Goal: Task Accomplishment & Management: Complete application form

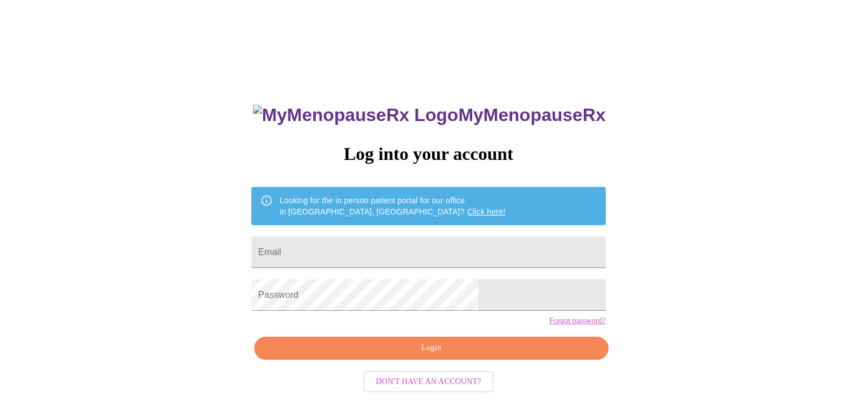
click at [342, 246] on input "Email" at bounding box center [428, 253] width 354 height 32
type input "casademaranville@att.net"
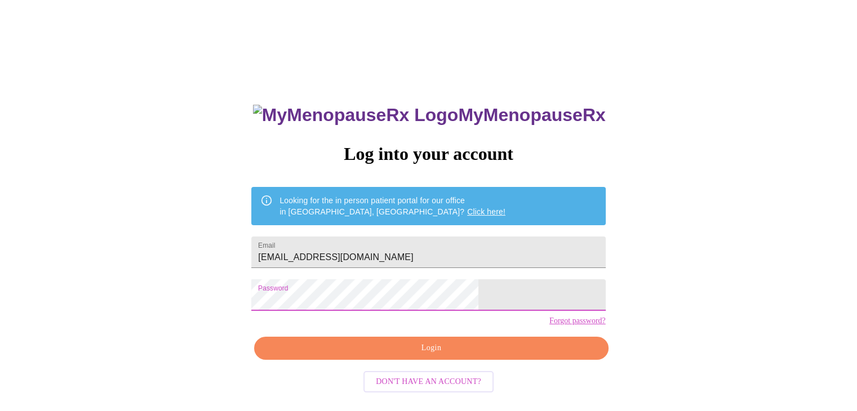
click at [442, 356] on span "Login" at bounding box center [431, 349] width 328 height 14
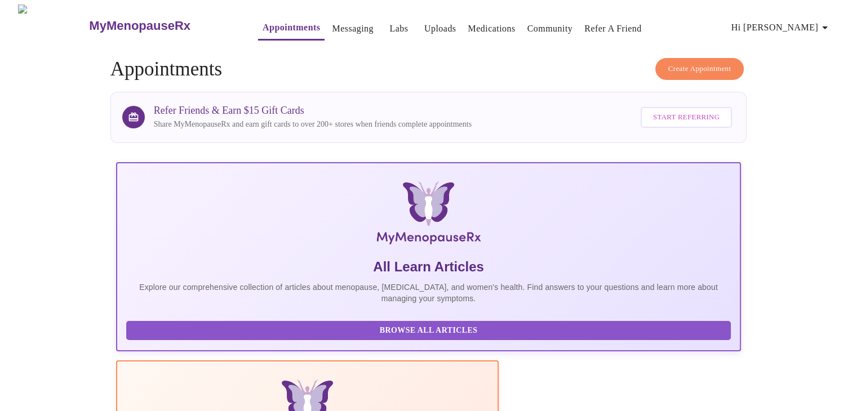
click at [389, 23] on link "Labs" at bounding box center [398, 29] width 19 height 16
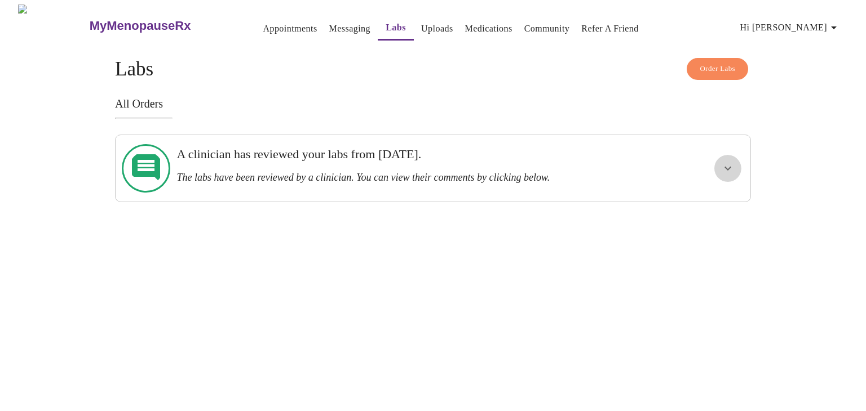
click at [725, 163] on icon "show more" at bounding box center [728, 169] width 14 height 14
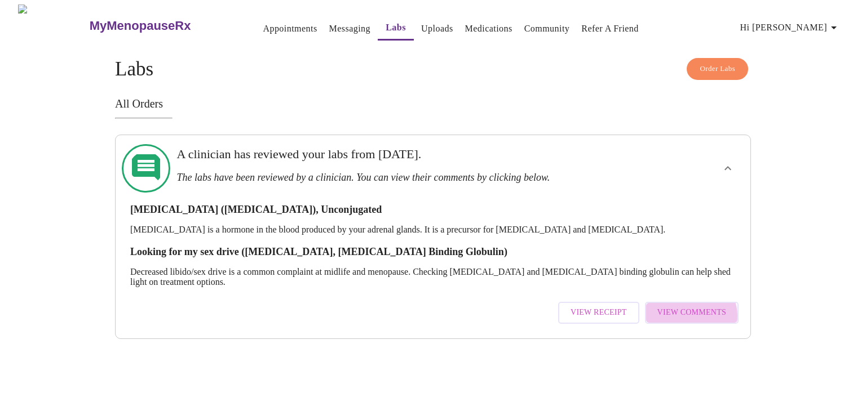
click at [692, 306] on span "View Comments" at bounding box center [691, 313] width 69 height 14
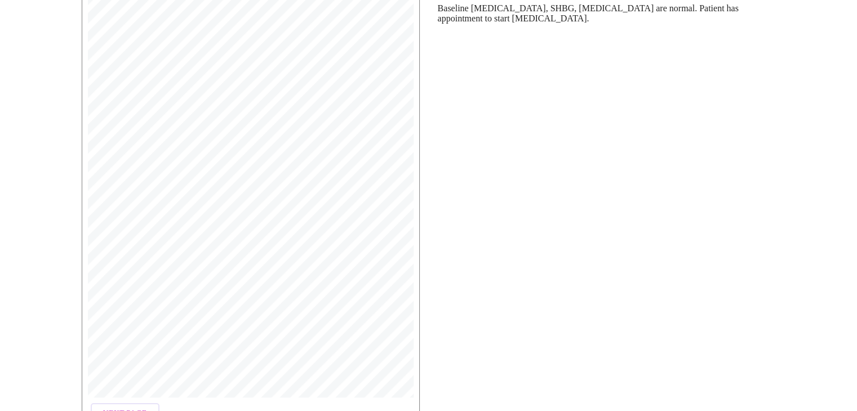
scroll to position [211, 0]
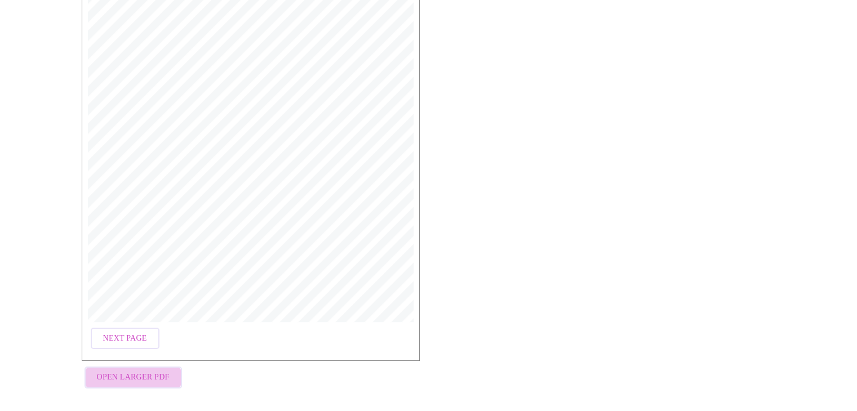
click at [149, 371] on span "Open Larger PDF" at bounding box center [133, 378] width 73 height 14
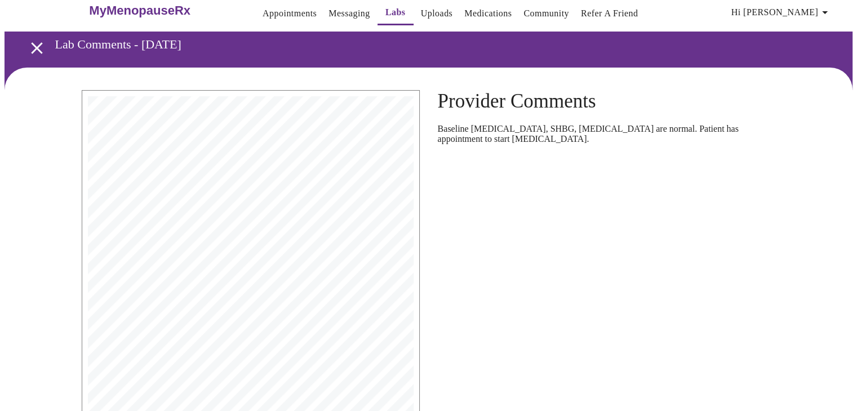
scroll to position [0, 0]
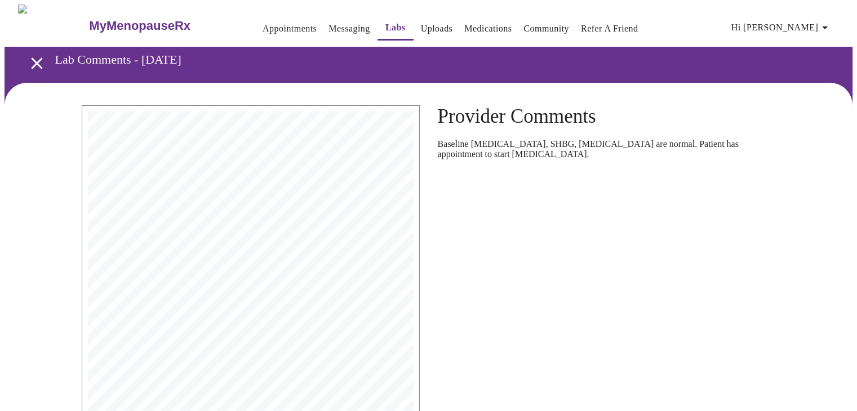
click at [263, 23] on link "Appointments" at bounding box center [290, 29] width 54 height 16
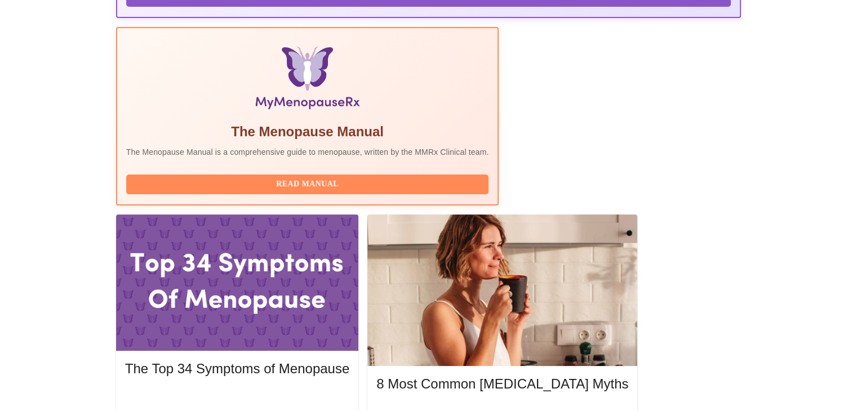
scroll to position [338, 0]
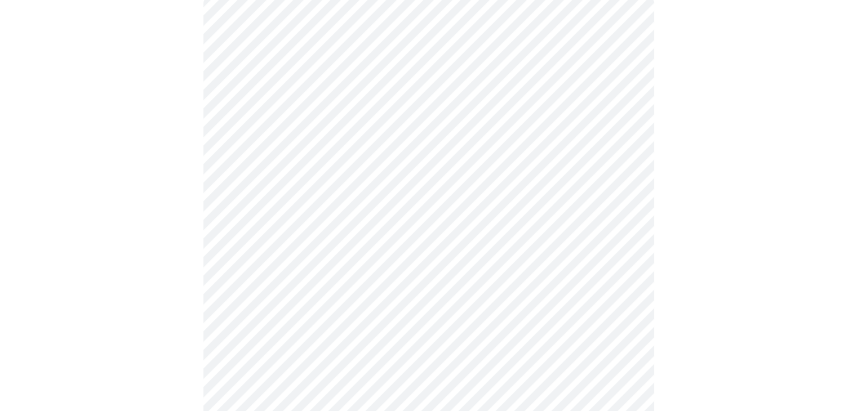
scroll to position [113, 0]
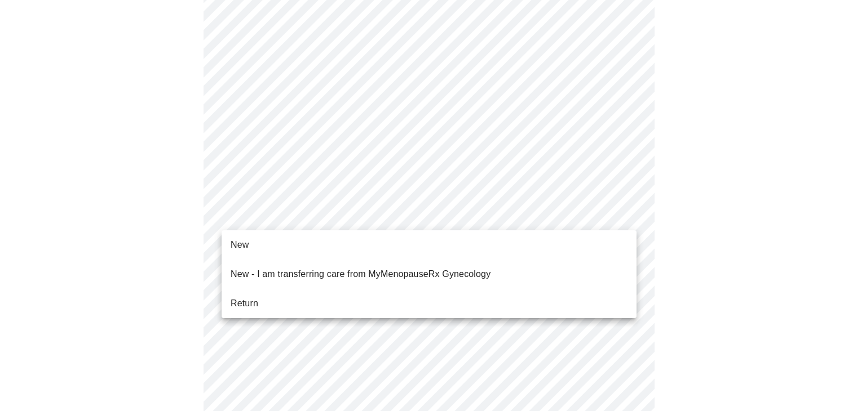
click at [286, 294] on li "Return" at bounding box center [429, 304] width 415 height 20
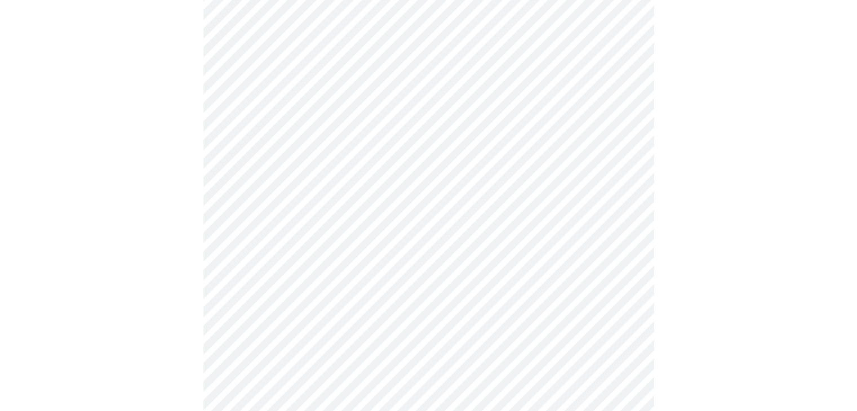
scroll to position [395, 0]
click at [629, 200] on body "MyMenopauseRx Appointments Messaging Labs Uploads Medications Community Refer a…" at bounding box center [433, 304] width 857 height 1389
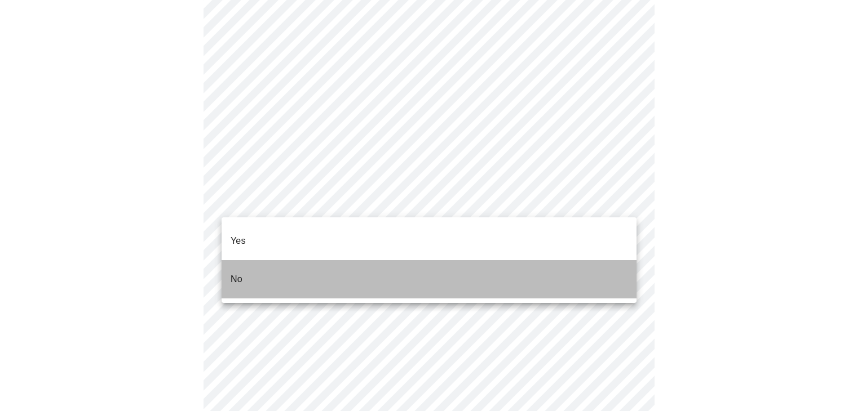
click at [248, 261] on li "No" at bounding box center [429, 279] width 415 height 38
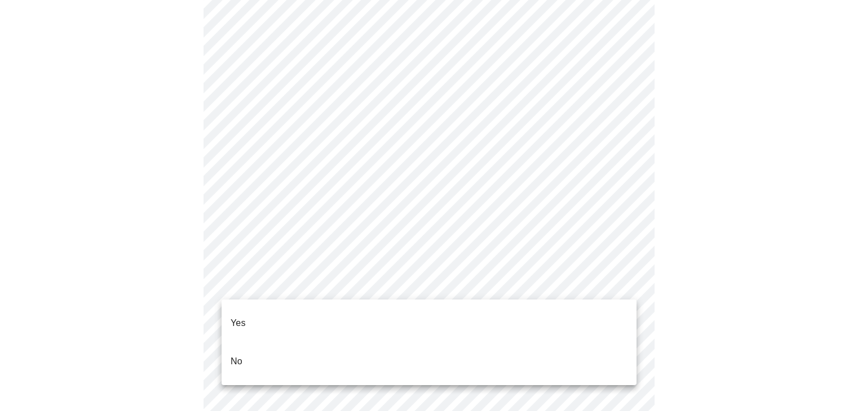
click at [621, 281] on body "MyMenopauseRx Appointments Messaging Labs Uploads Medications Community Refer a…" at bounding box center [433, 301] width 857 height 1382
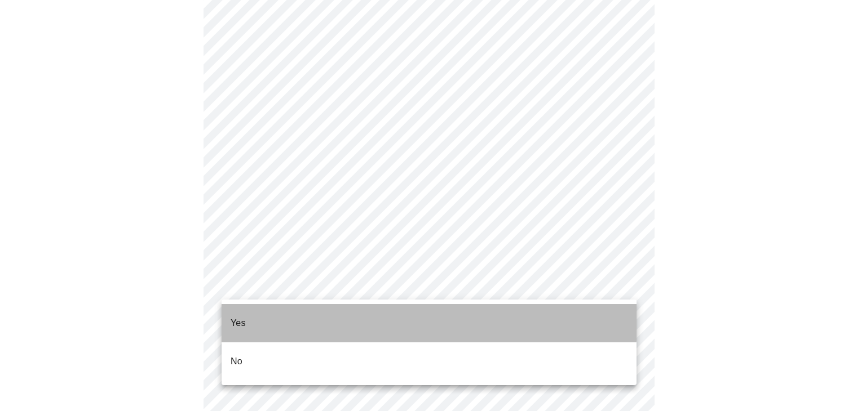
click at [299, 313] on li "Yes" at bounding box center [429, 323] width 415 height 38
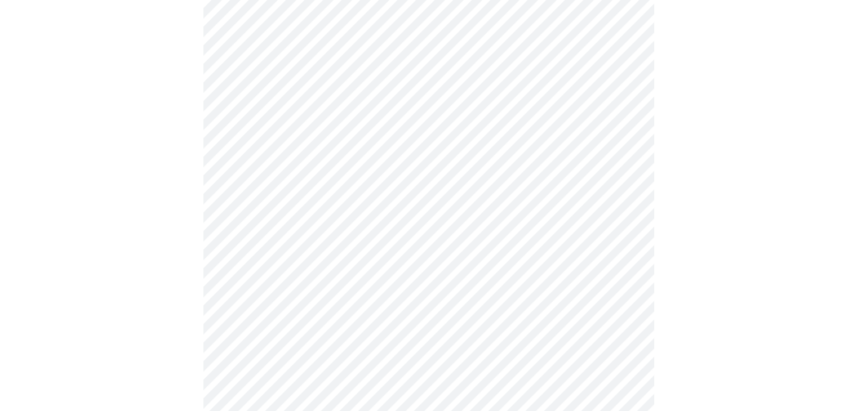
scroll to position [507, 0]
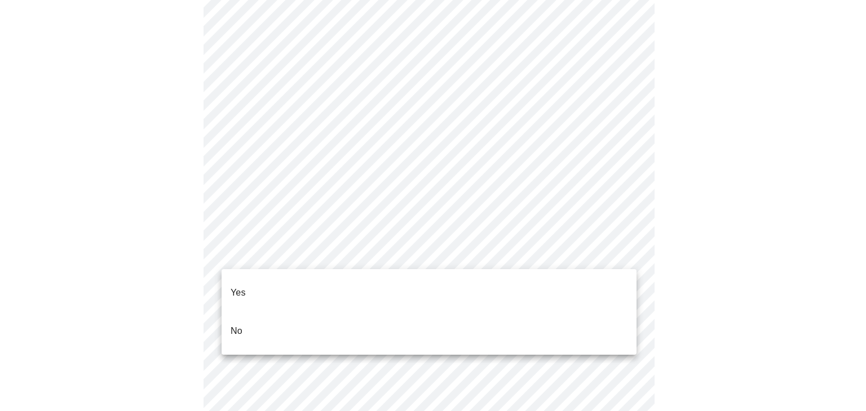
click at [618, 252] on body "MyMenopauseRx Appointments Messaging Labs Uploads Medications Community Refer a…" at bounding box center [433, 184] width 857 height 1375
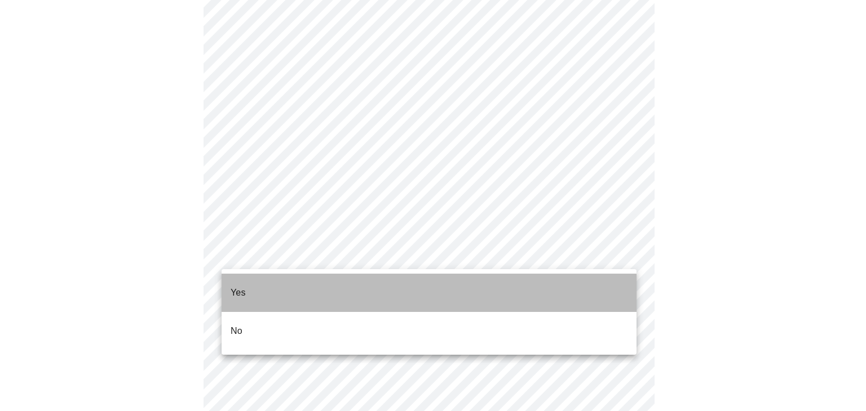
click at [230, 285] on li "Yes" at bounding box center [429, 293] width 415 height 38
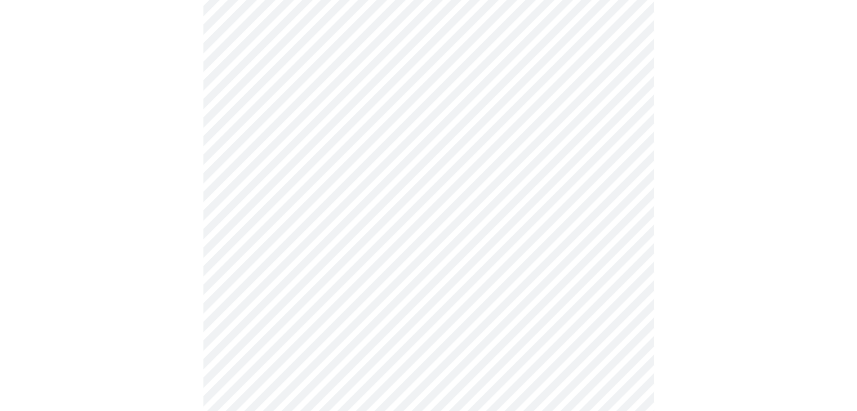
scroll to position [620, 0]
click at [622, 227] on body "MyMenopauseRx Appointments Messaging Labs Uploads Medications Community Refer a…" at bounding box center [433, 69] width 857 height 1368
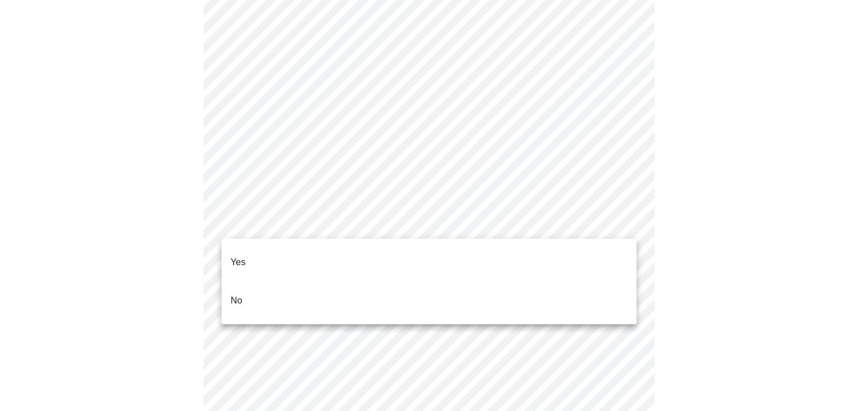
click at [300, 255] on li "Yes" at bounding box center [429, 262] width 415 height 38
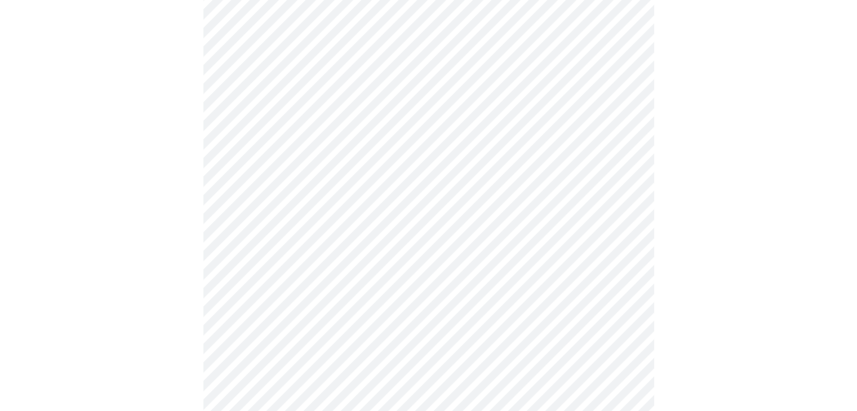
scroll to position [169, 0]
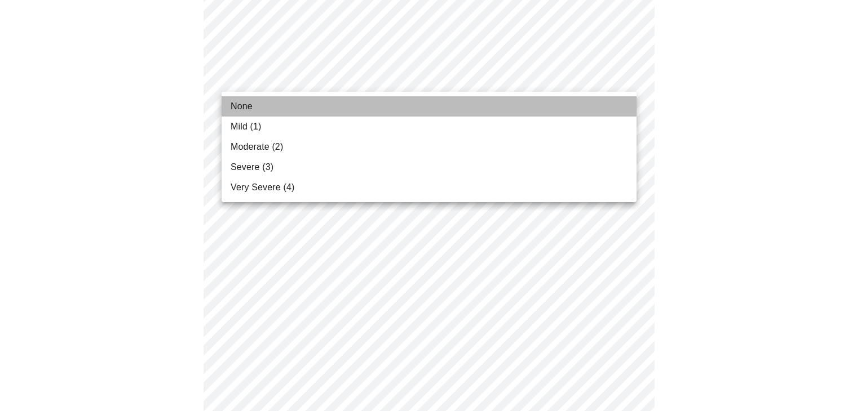
click at [256, 109] on li "None" at bounding box center [429, 106] width 415 height 20
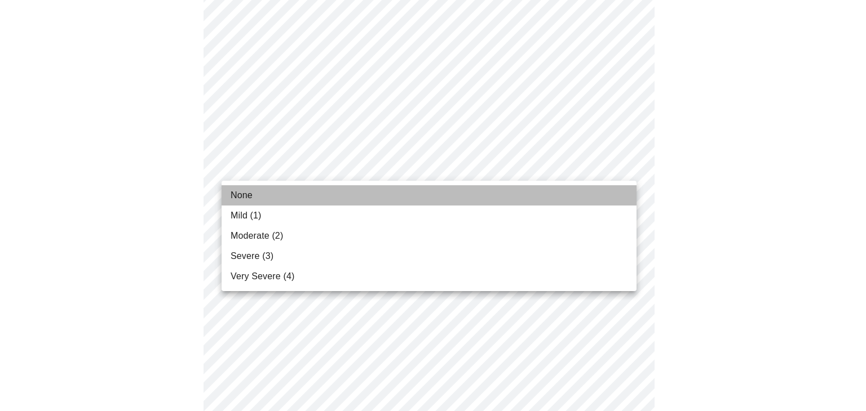
drag, startPoint x: 248, startPoint y: 190, endPoint x: 258, endPoint y: 197, distance: 12.2
click at [247, 190] on span "None" at bounding box center [242, 196] width 22 height 14
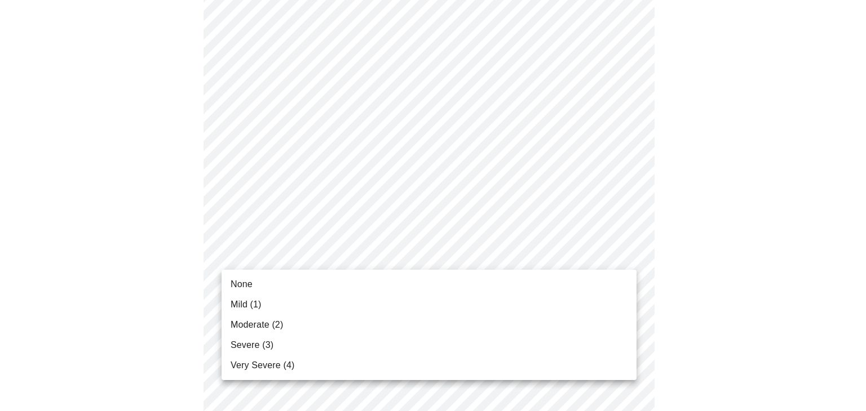
click at [311, 286] on li "None" at bounding box center [429, 284] width 415 height 20
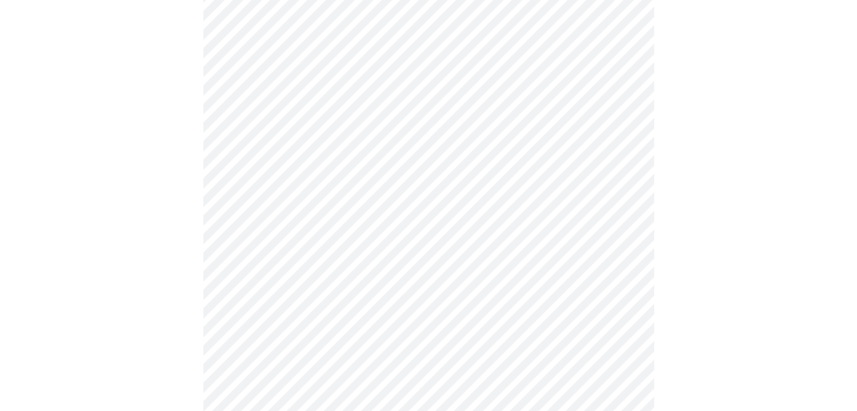
scroll to position [225, 0]
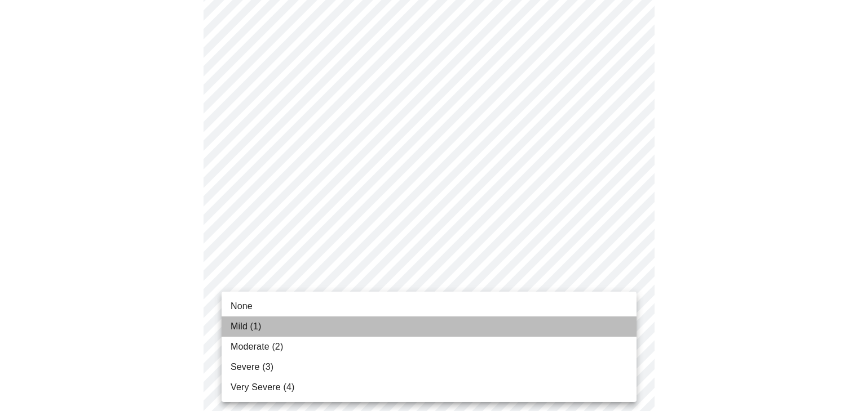
click at [282, 327] on li "Mild (1)" at bounding box center [429, 327] width 415 height 20
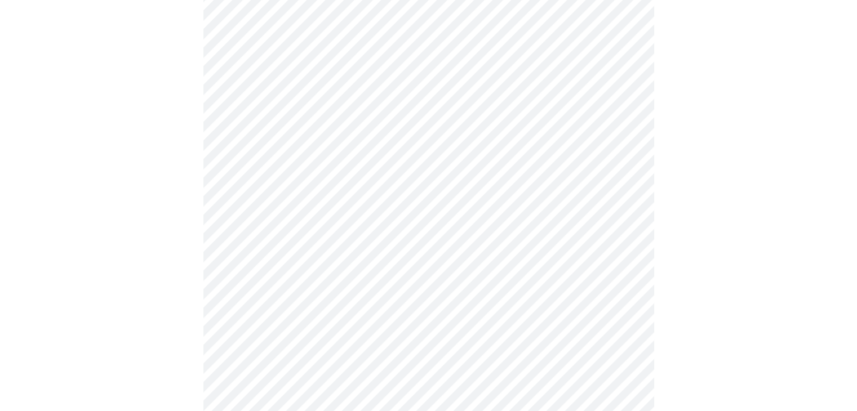
scroll to position [282, 0]
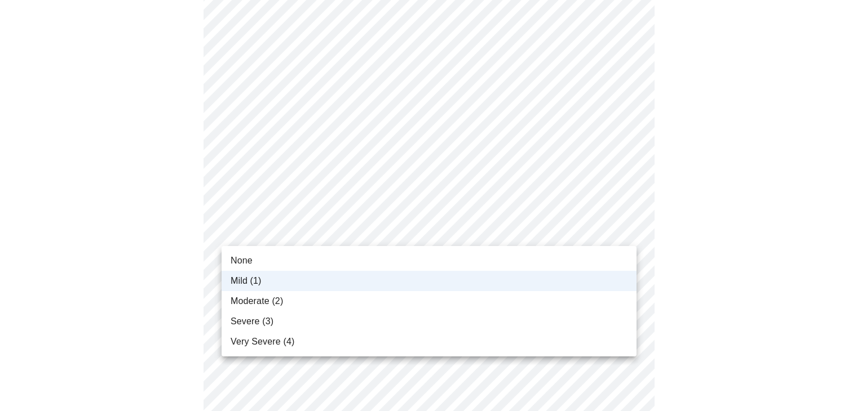
click at [237, 264] on span "None" at bounding box center [242, 261] width 22 height 14
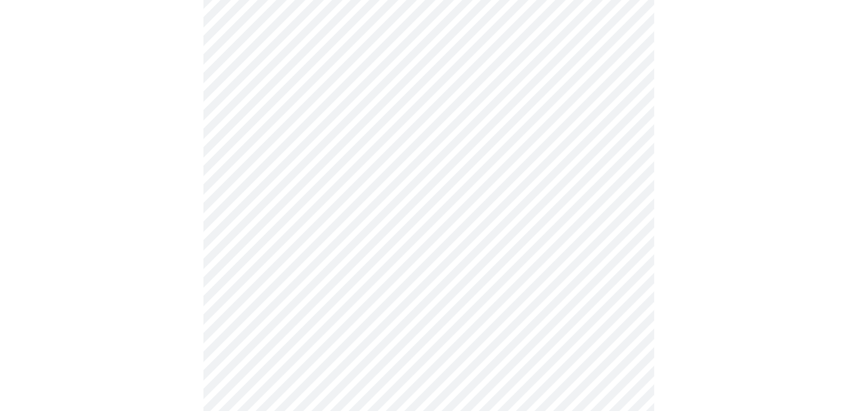
scroll to position [395, 0]
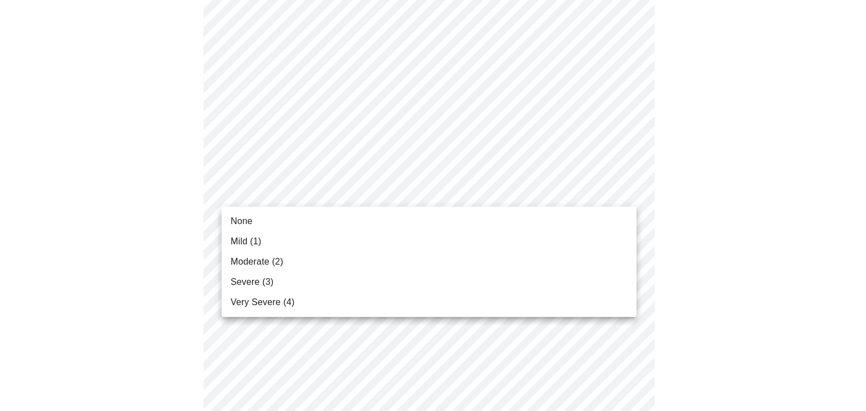
click at [625, 192] on body "MyMenopauseRx Appointments Messaging Labs Uploads Medications Community Refer a…" at bounding box center [433, 328] width 857 height 1436
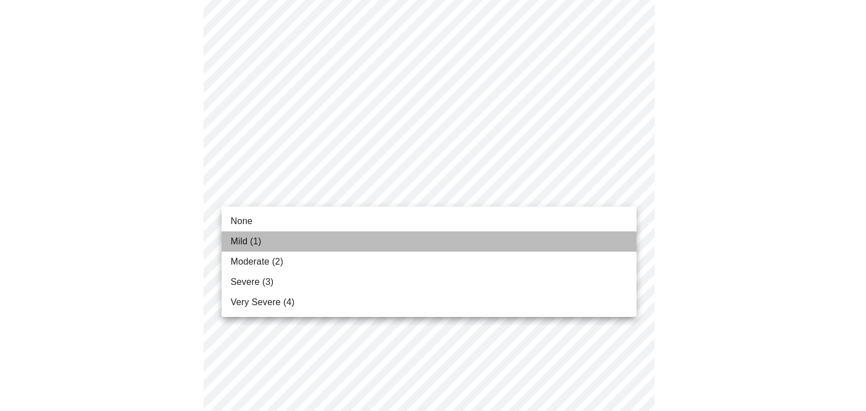
click at [243, 243] on span "Mild (1)" at bounding box center [246, 242] width 31 height 14
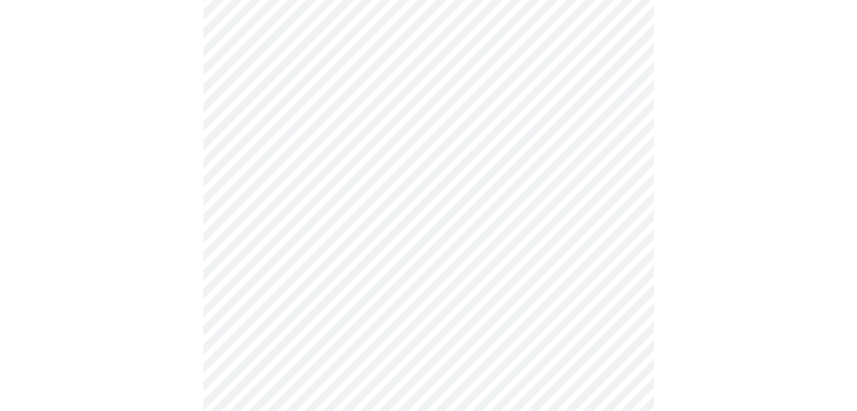
scroll to position [451, 0]
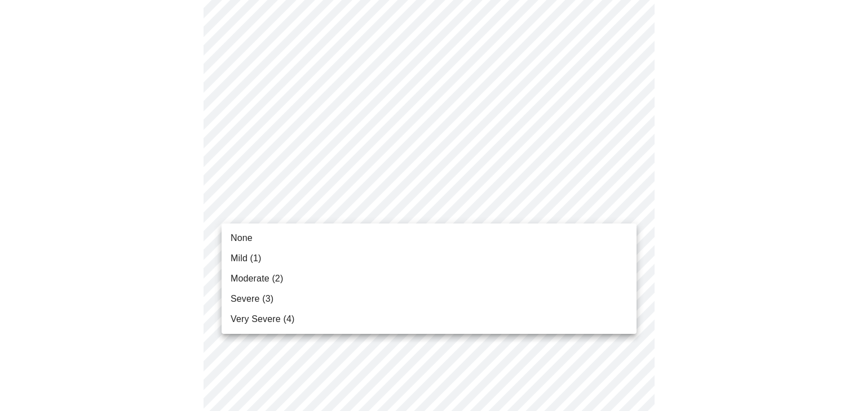
click at [625, 207] on body "MyMenopauseRx Appointments Messaging Labs Uploads Medications Community Refer a…" at bounding box center [433, 264] width 857 height 1420
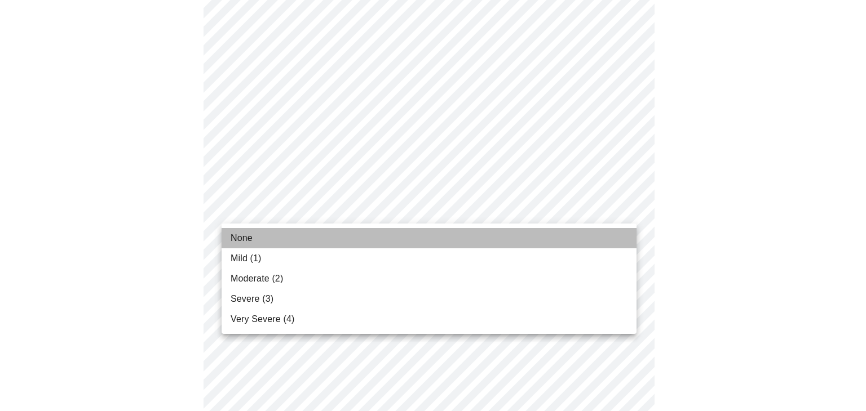
click at [247, 244] on span "None" at bounding box center [242, 239] width 22 height 14
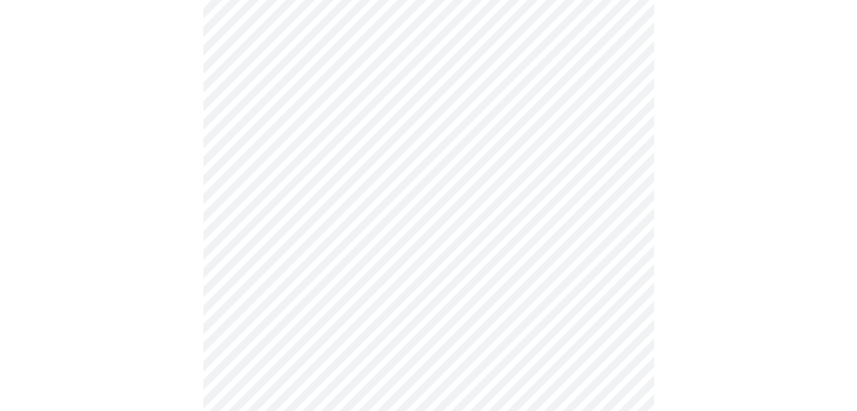
scroll to position [507, 0]
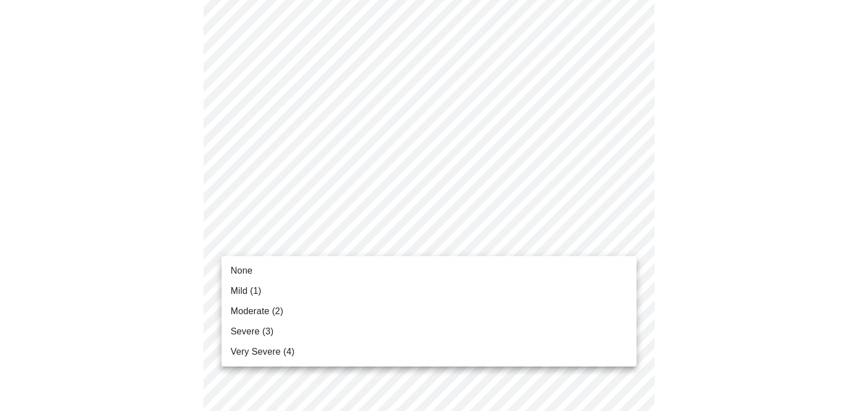
click at [625, 240] on body "MyMenopauseRx Appointments Messaging Labs Uploads Medications Community Refer a…" at bounding box center [433, 199] width 857 height 1404
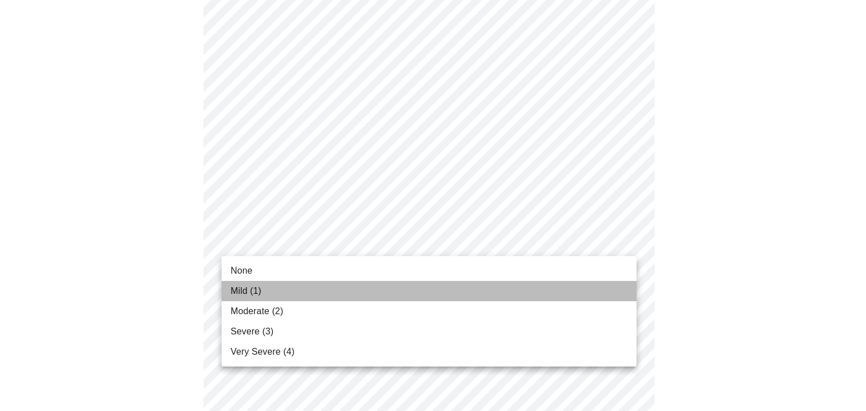
click at [245, 289] on span "Mild (1)" at bounding box center [246, 292] width 31 height 14
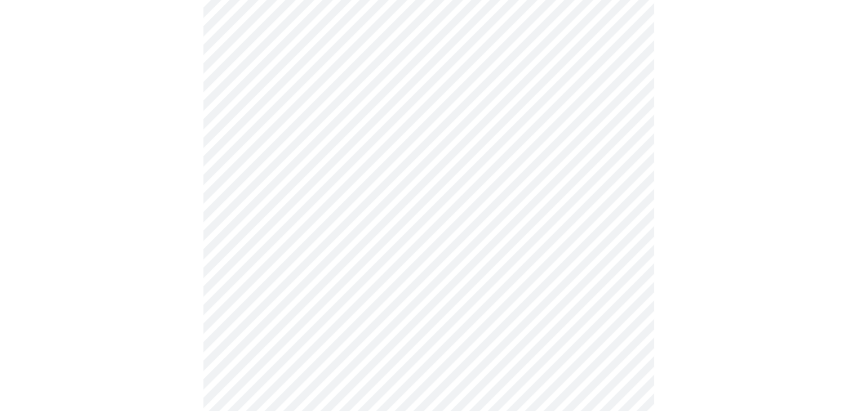
scroll to position [620, 0]
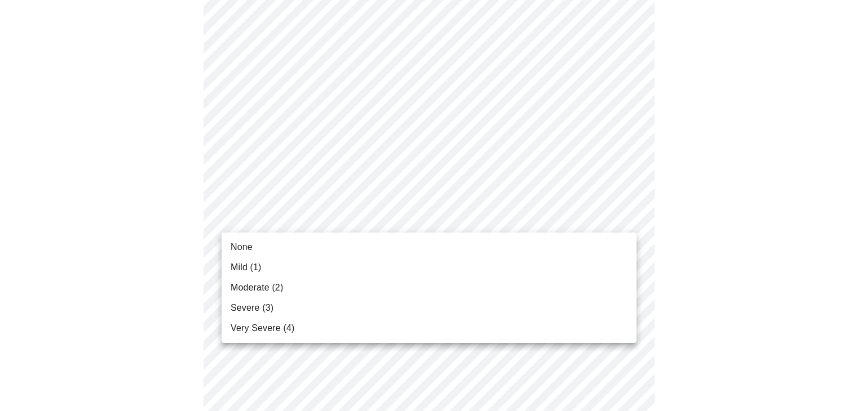
click at [628, 217] on body "MyMenopauseRx Appointments Messaging Labs Uploads Medications Community Refer a…" at bounding box center [433, 79] width 857 height 1388
click at [268, 326] on span "Very Severe (4)" at bounding box center [263, 329] width 64 height 14
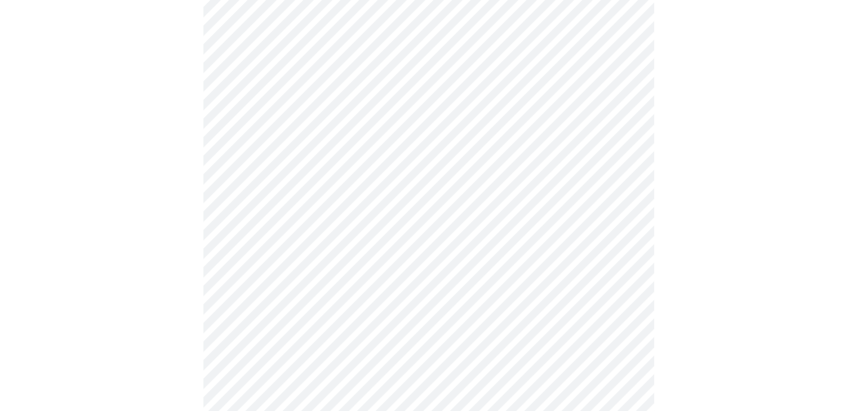
scroll to position [676, 0]
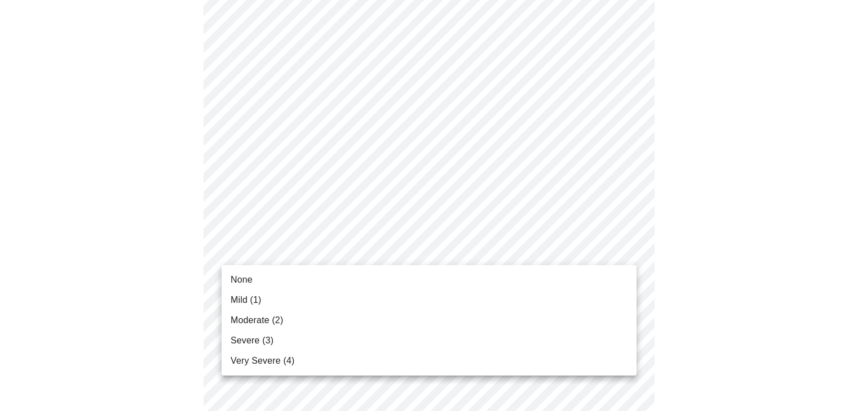
click at [619, 252] on body "MyMenopauseRx Appointments Messaging Labs Uploads Medications Community Refer a…" at bounding box center [433, 14] width 857 height 1372
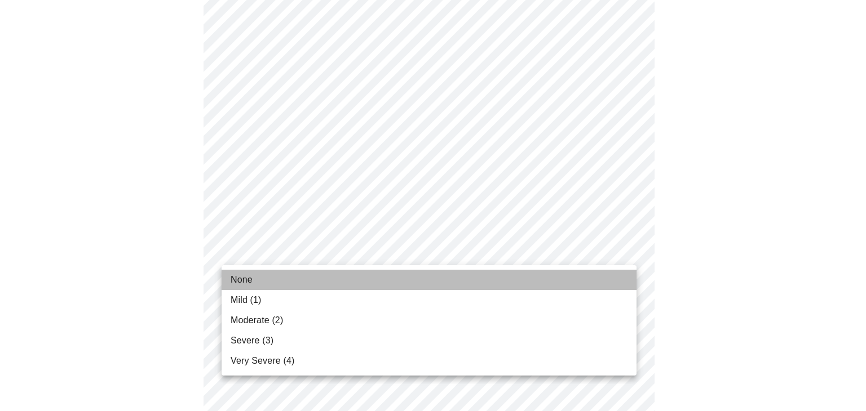
click at [249, 281] on span "None" at bounding box center [242, 280] width 22 height 14
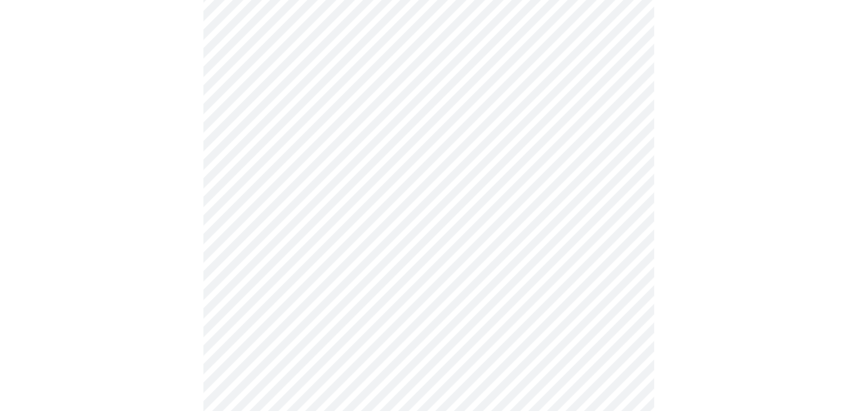
scroll to position [789, 0]
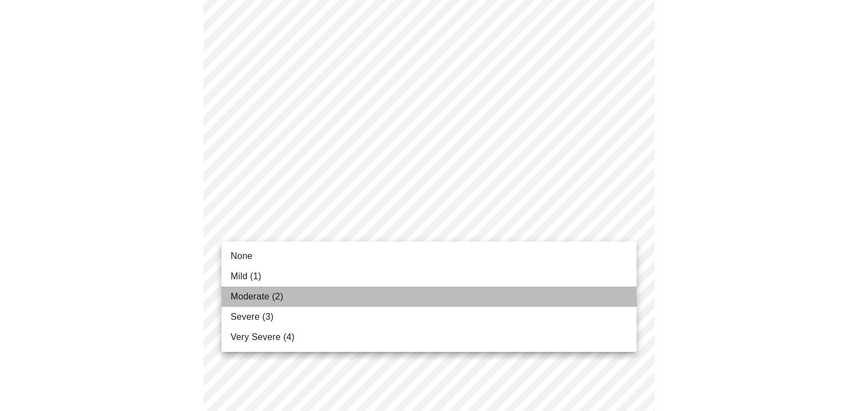
click at [254, 296] on span "Moderate (2)" at bounding box center [257, 297] width 52 height 14
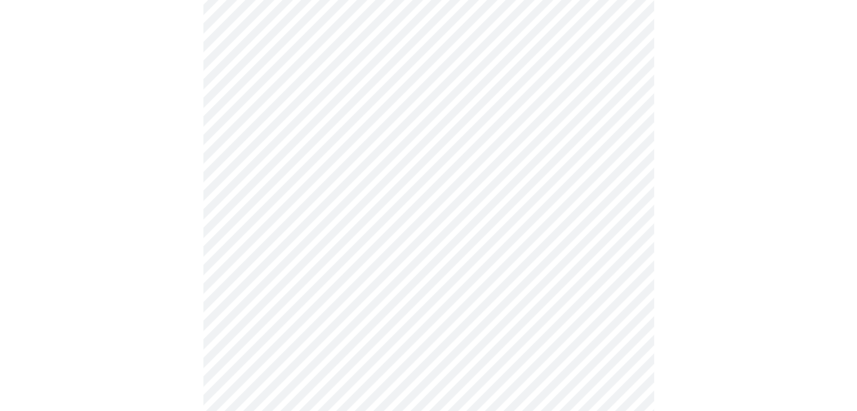
scroll to position [845, 0]
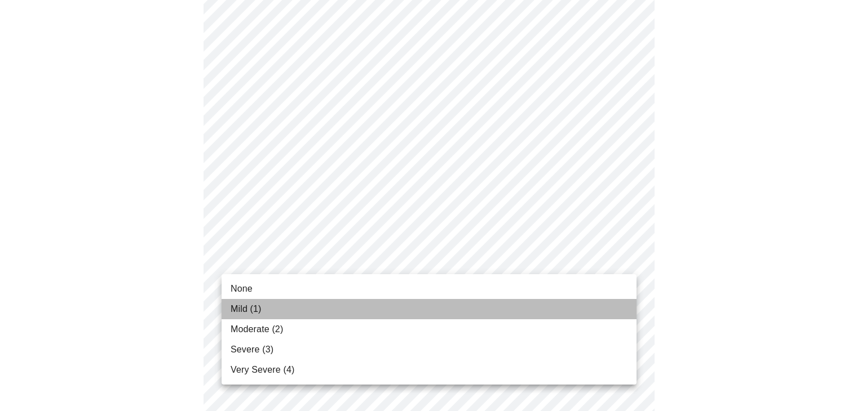
click at [250, 311] on span "Mild (1)" at bounding box center [246, 310] width 31 height 14
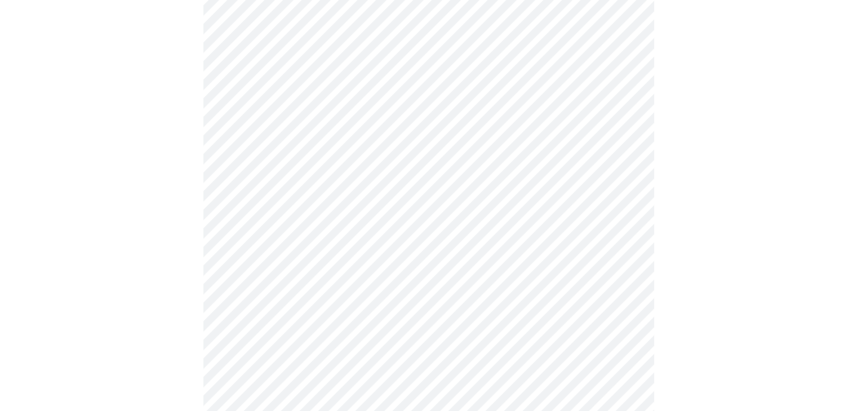
scroll to position [564, 0]
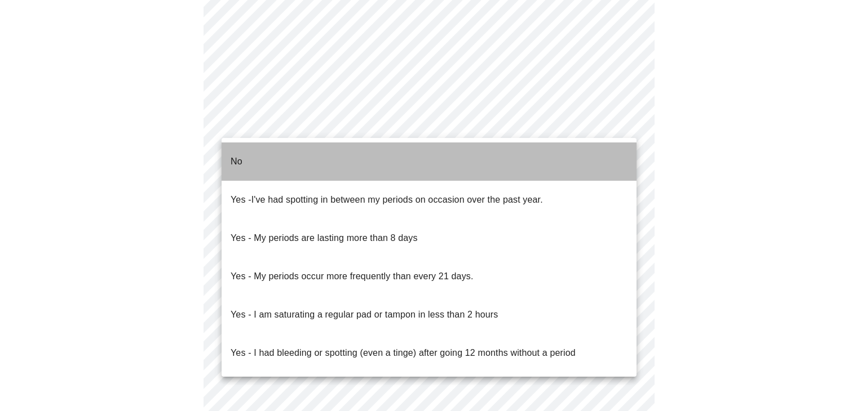
click at [286, 155] on li "No" at bounding box center [429, 162] width 415 height 38
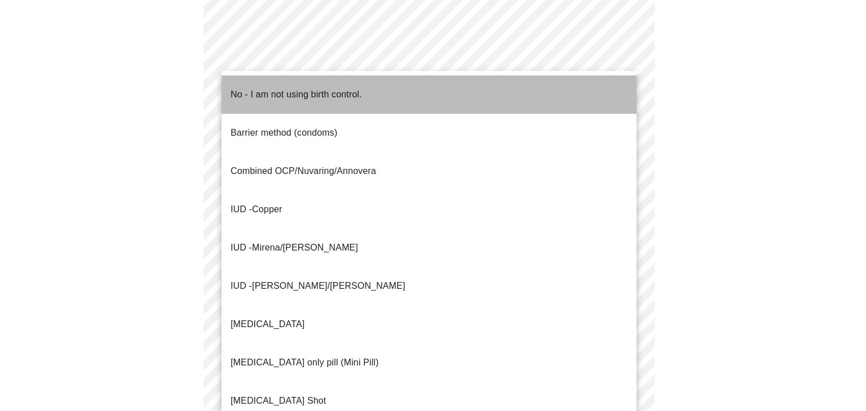
drag, startPoint x: 280, startPoint y: 85, endPoint x: 304, endPoint y: 107, distance: 32.3
click at [280, 88] on p "No - I am not using birth control." at bounding box center [296, 95] width 131 height 14
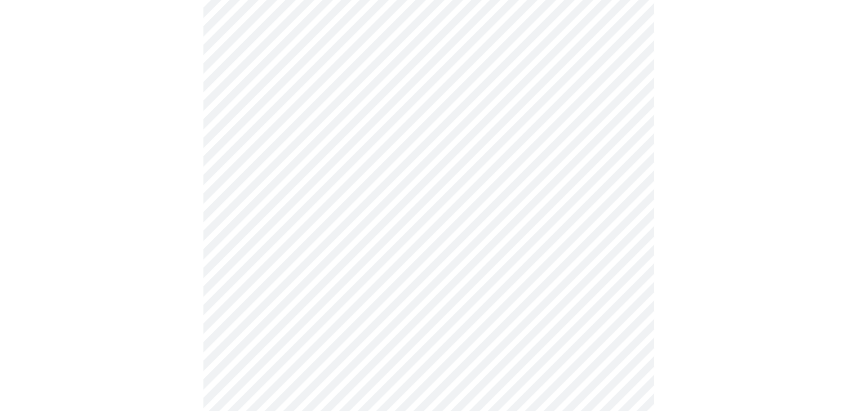
scroll to position [620, 0]
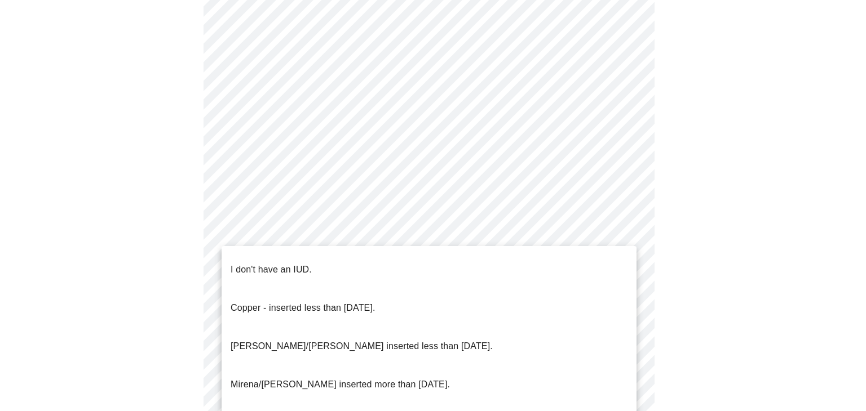
click at [323, 260] on li "I don't have an IUD." at bounding box center [429, 270] width 415 height 38
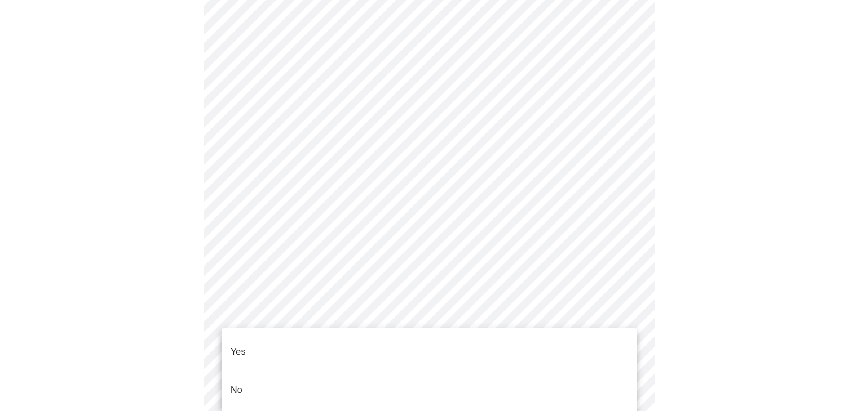
click at [259, 378] on li "No" at bounding box center [429, 390] width 415 height 38
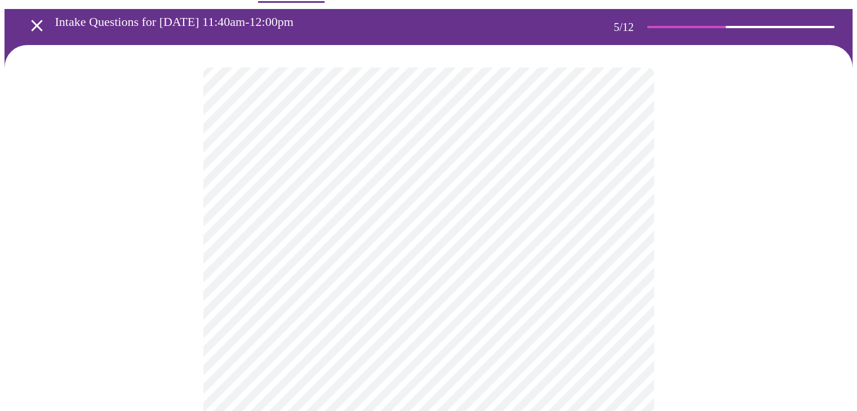
scroll to position [56, 0]
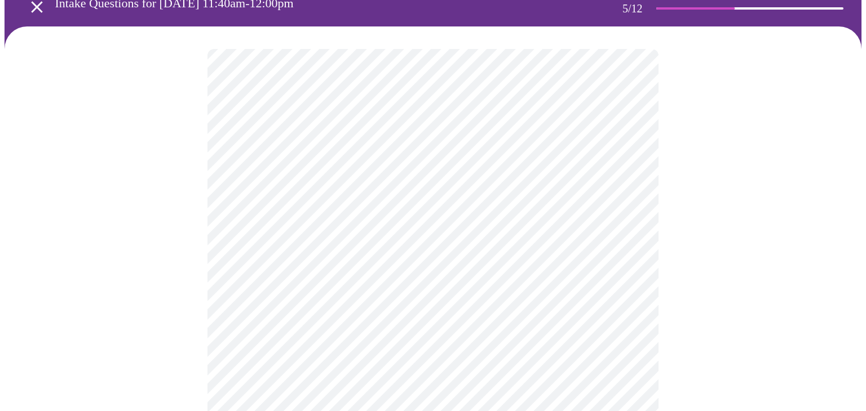
click at [622, 242] on body "MyMenopauseRx Appointments Messaging Labs Uploads Medications Community Refer a…" at bounding box center [433, 361] width 857 height 826
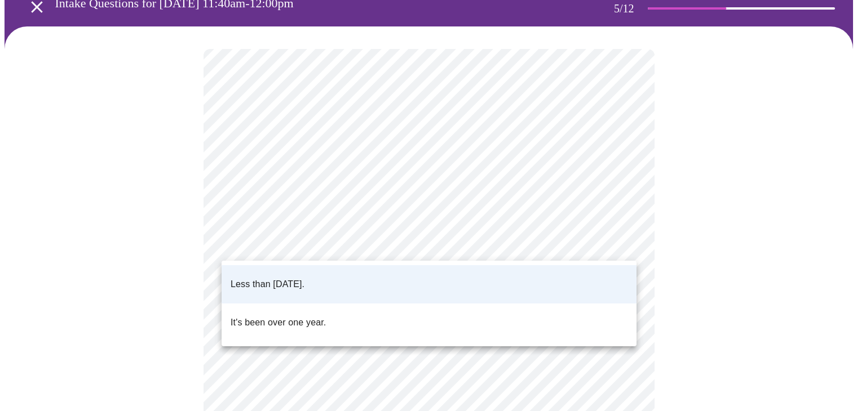
click at [622, 242] on div at bounding box center [433, 205] width 866 height 411
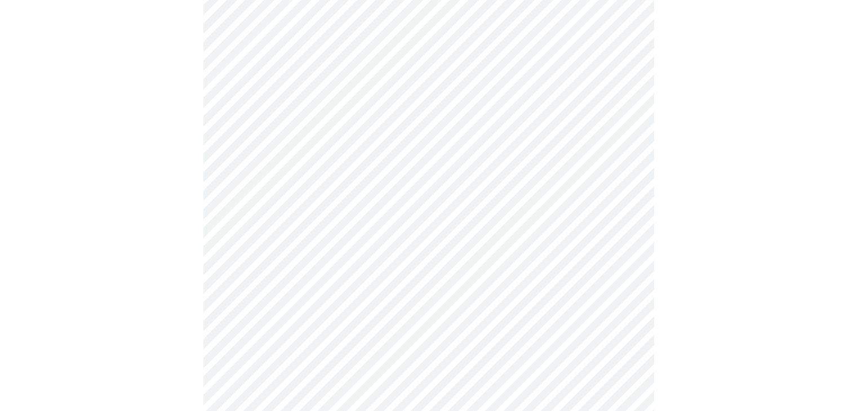
scroll to position [2987, 0]
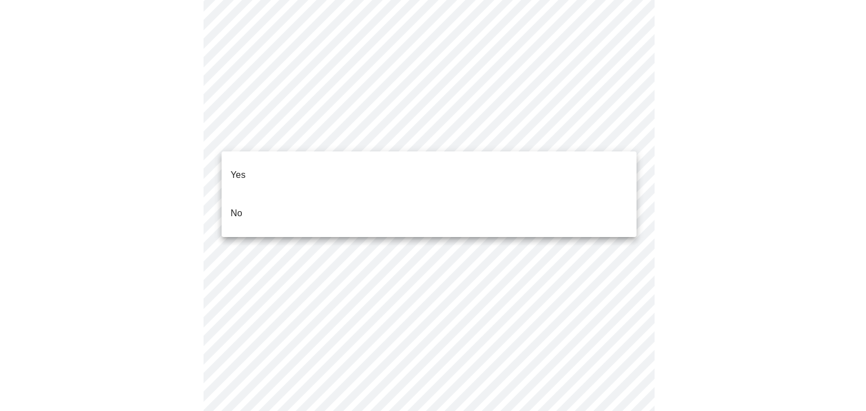
click at [256, 198] on li "No" at bounding box center [429, 213] width 415 height 38
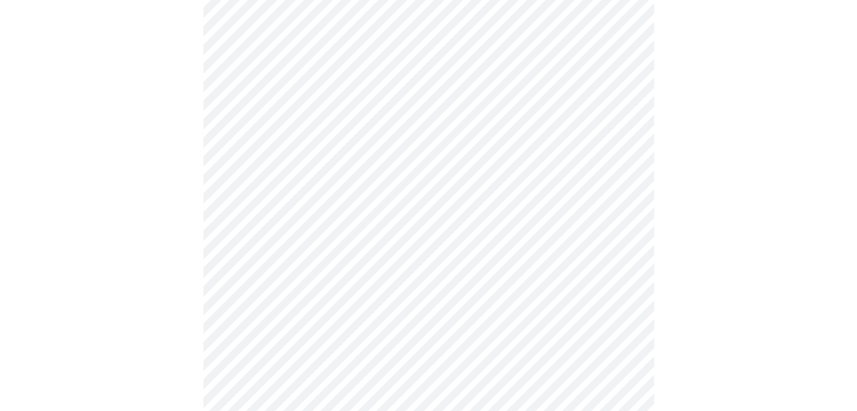
scroll to position [539, 0]
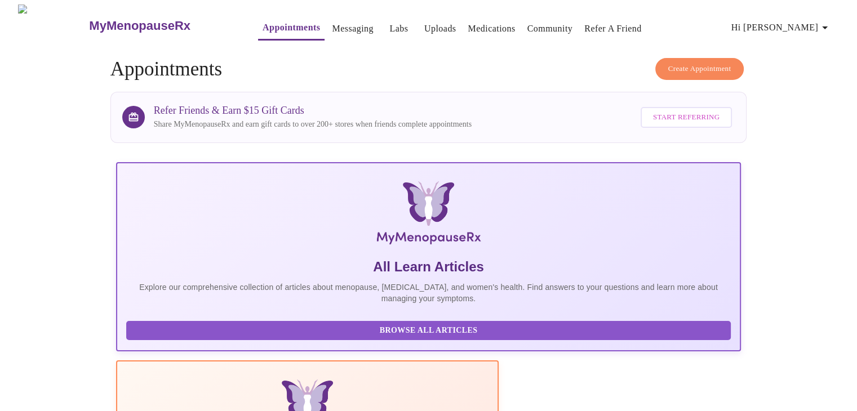
click at [807, 25] on span "Hi Cecilia R." at bounding box center [782, 28] width 100 height 16
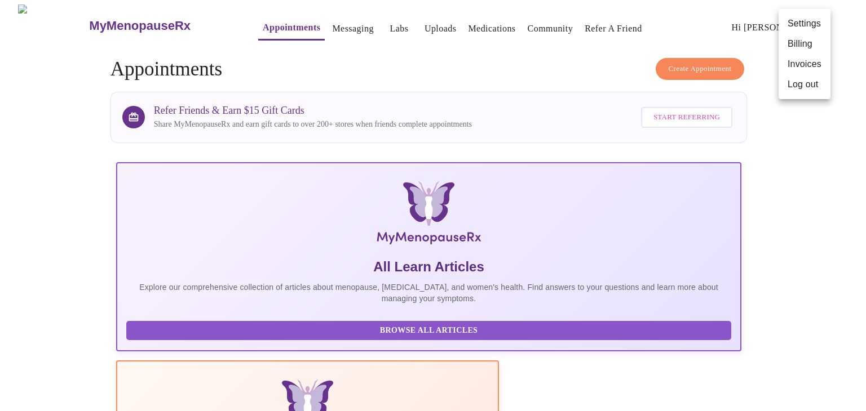
click at [807, 83] on li "Log out" at bounding box center [804, 84] width 52 height 20
